Goal: Task Accomplishment & Management: Manage account settings

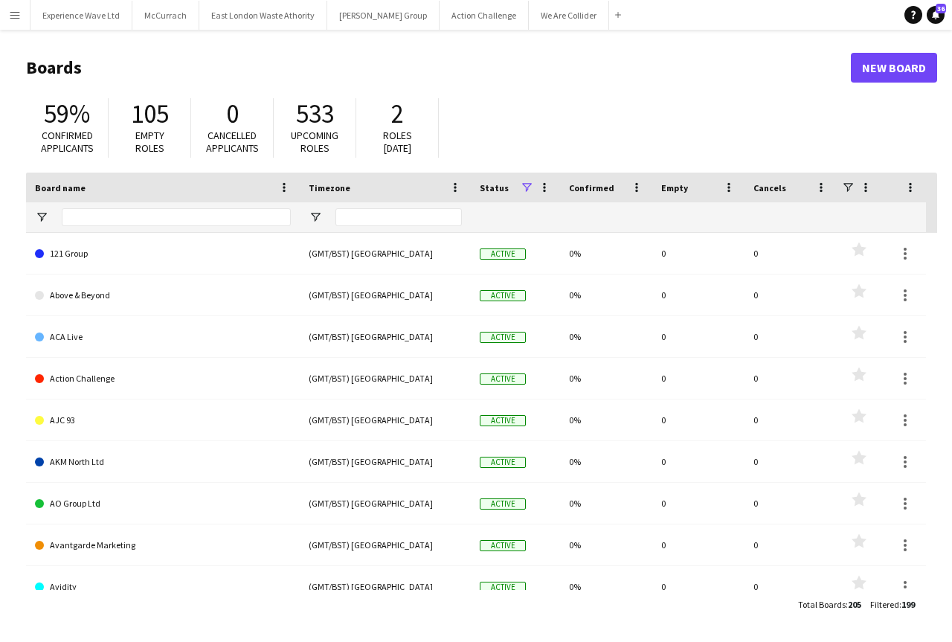
click at [17, 20] on app-icon "Menu" at bounding box center [15, 15] width 12 height 12
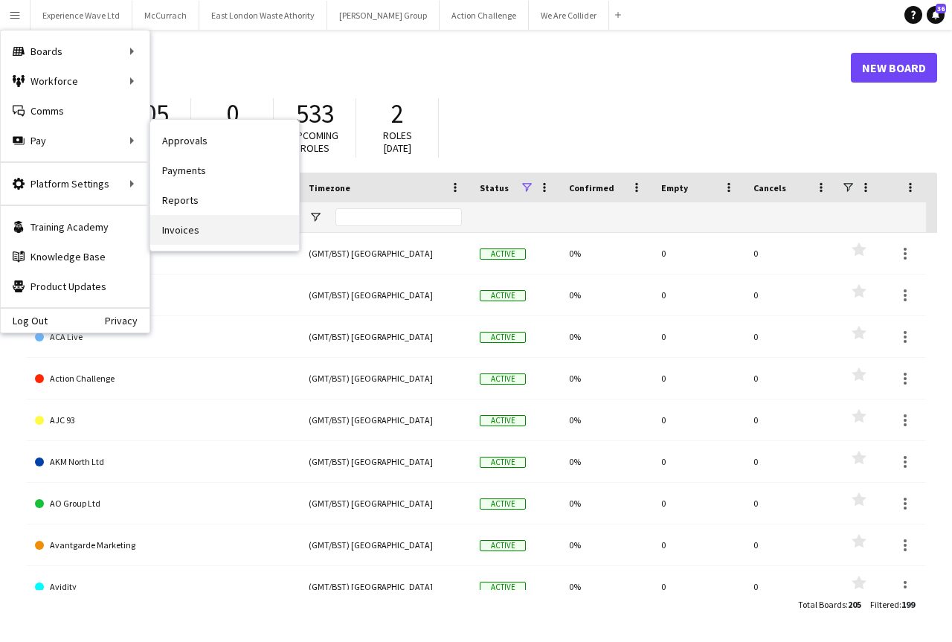
click at [189, 224] on link "Invoices" at bounding box center [224, 230] width 149 height 30
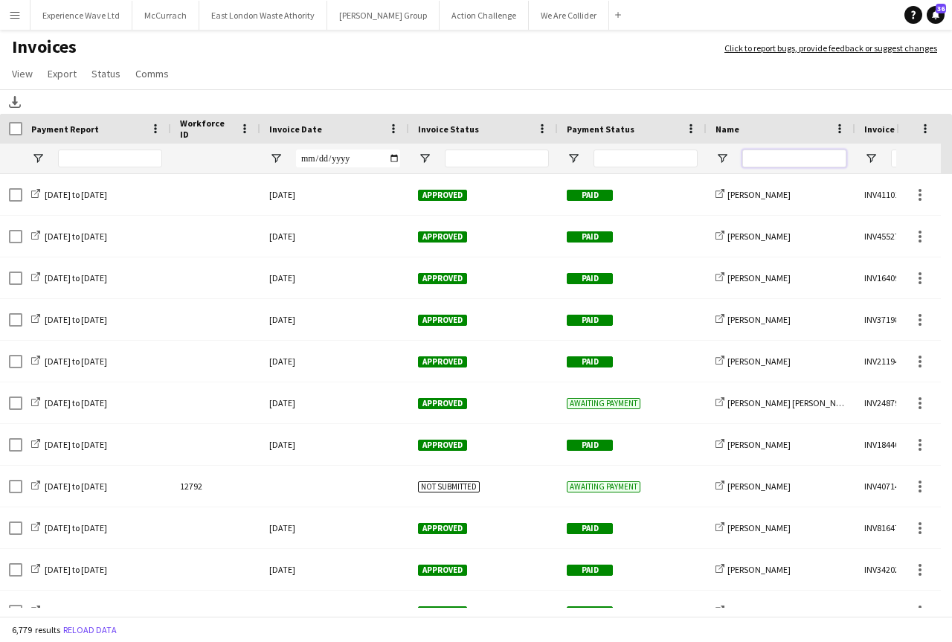
click at [752, 155] on input "Name Filter Input" at bounding box center [794, 158] width 104 height 18
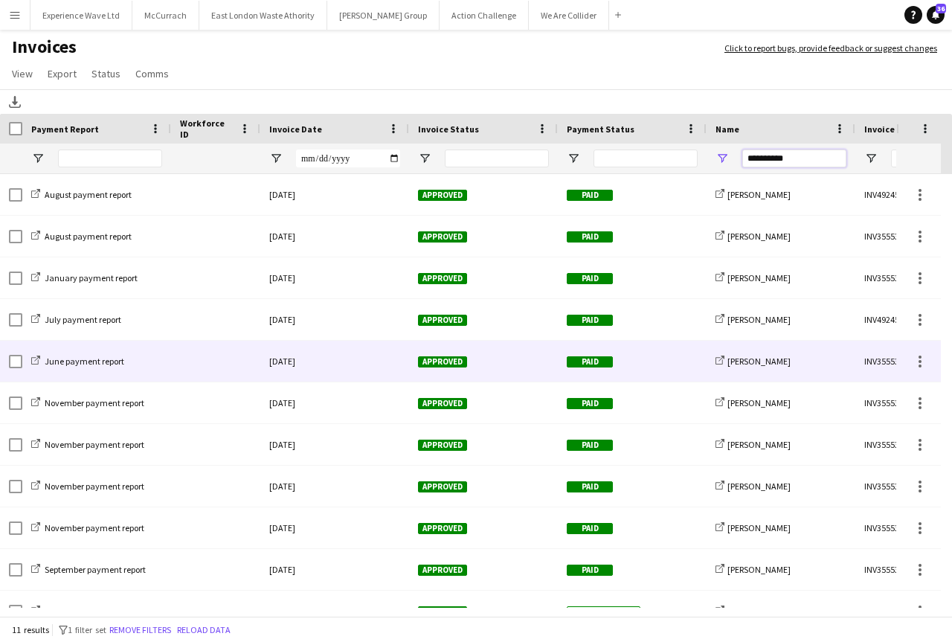
scroll to position [25, 0]
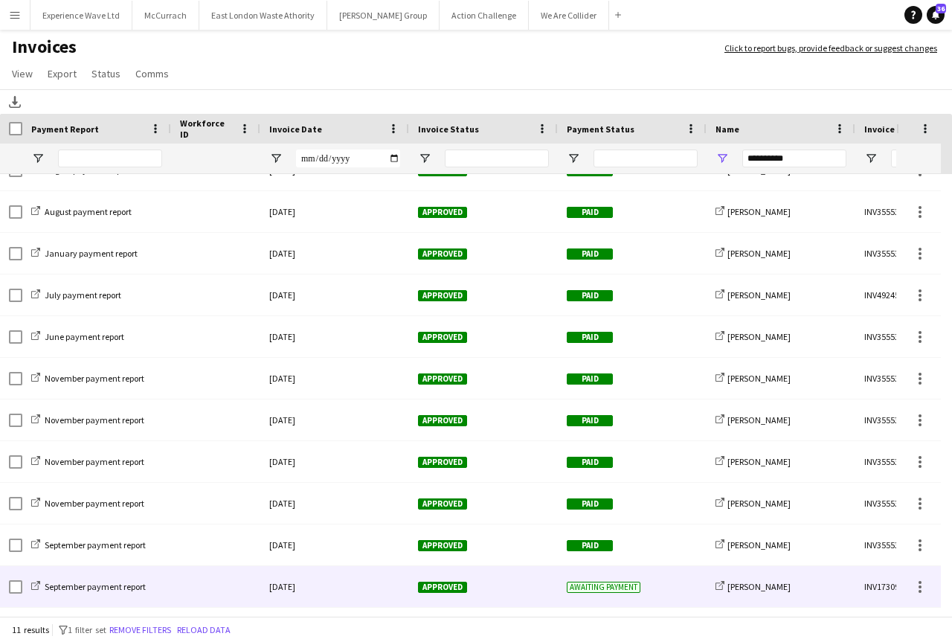
click at [297, 582] on div "[DATE]" at bounding box center [334, 586] width 149 height 41
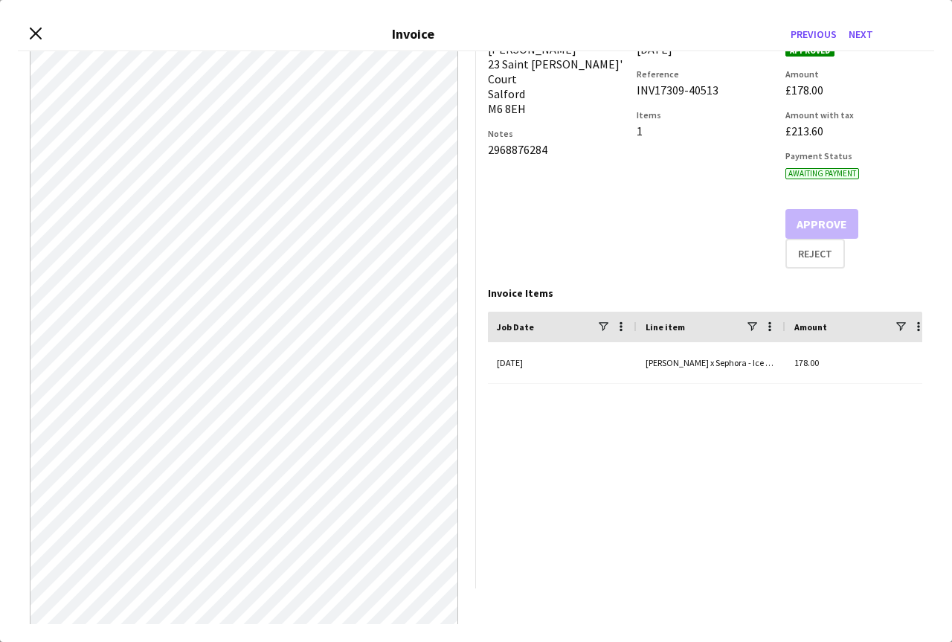
scroll to position [0, 0]
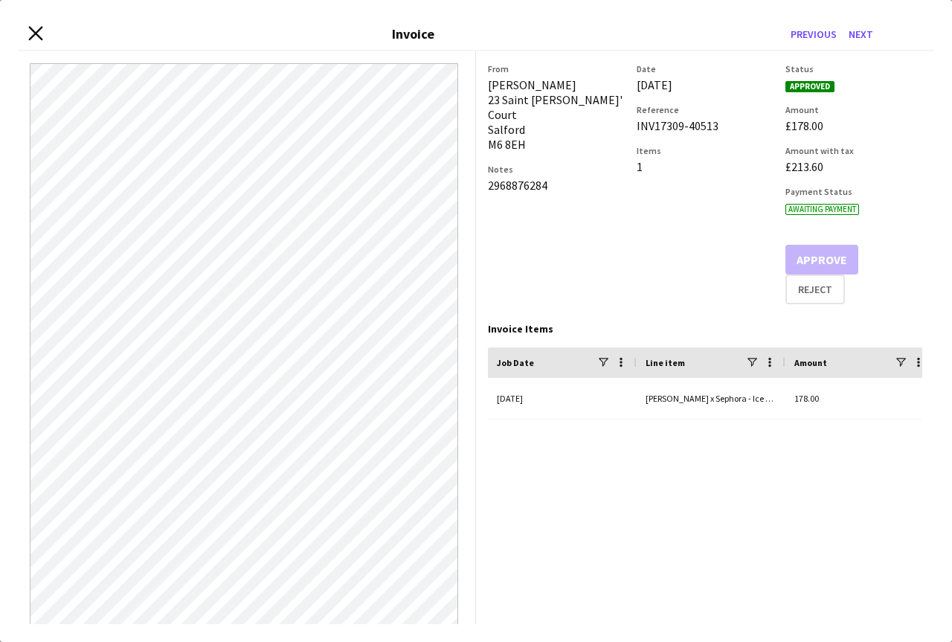
click at [36, 35] on icon "Close invoice dialog" at bounding box center [35, 33] width 14 height 14
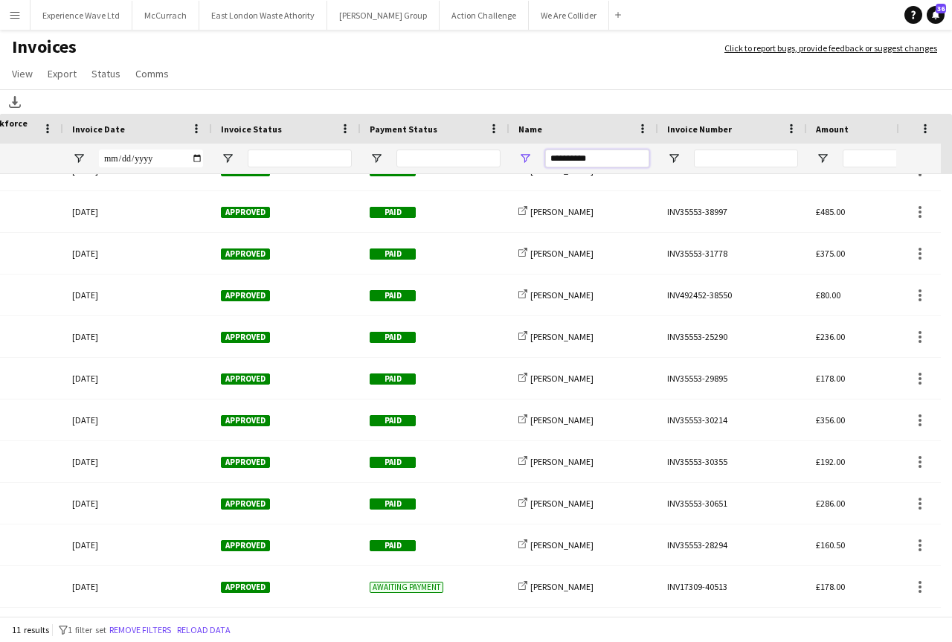
drag, startPoint x: 515, startPoint y: 162, endPoint x: 494, endPoint y: 158, distance: 21.1
click at [492, 164] on div "*********" at bounding box center [528, 158] width 1450 height 30
type input "*"
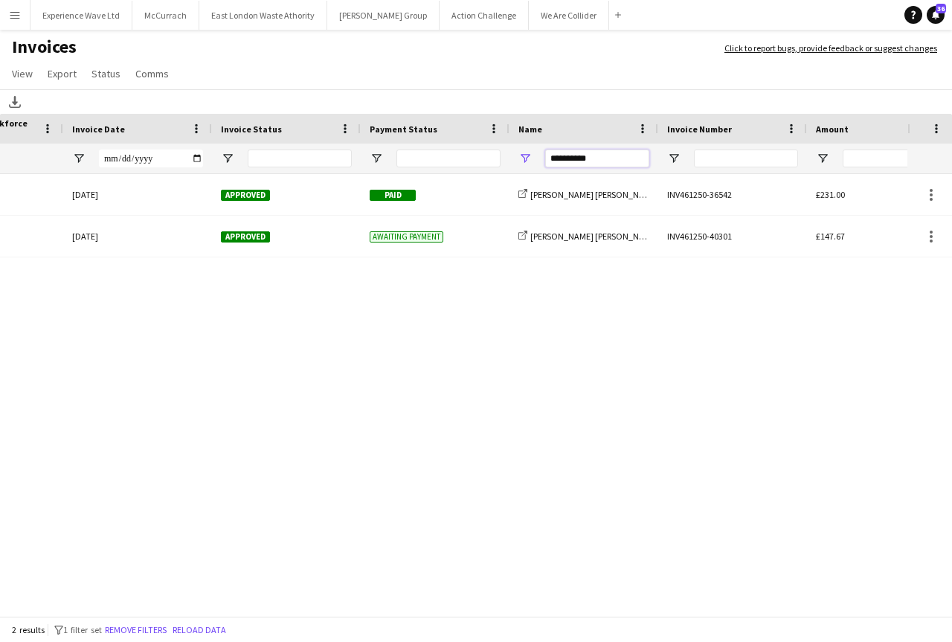
type input "**********"
